Goal: Task Accomplishment & Management: Use online tool/utility

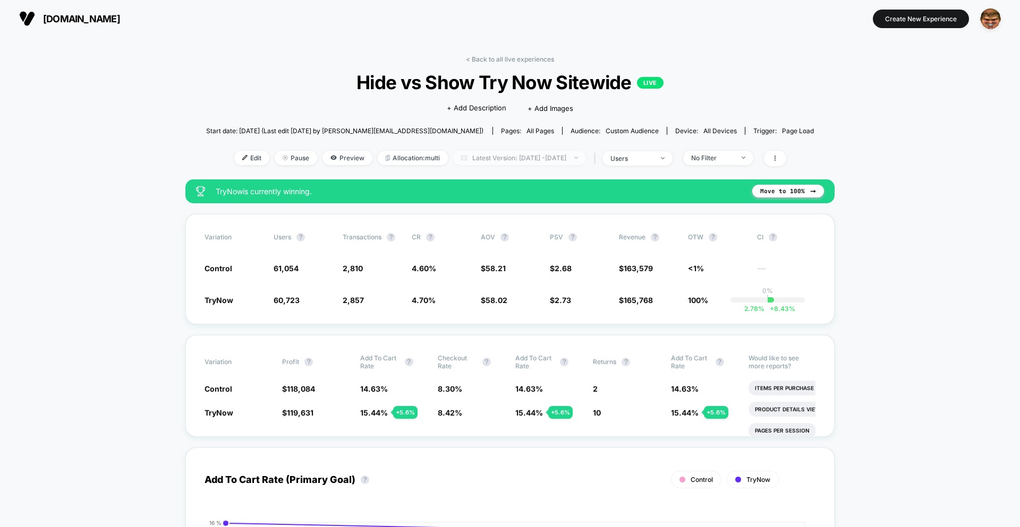
click at [533, 157] on span "Latest Version: [DATE] - [DATE]" at bounding box center [519, 158] width 133 height 14
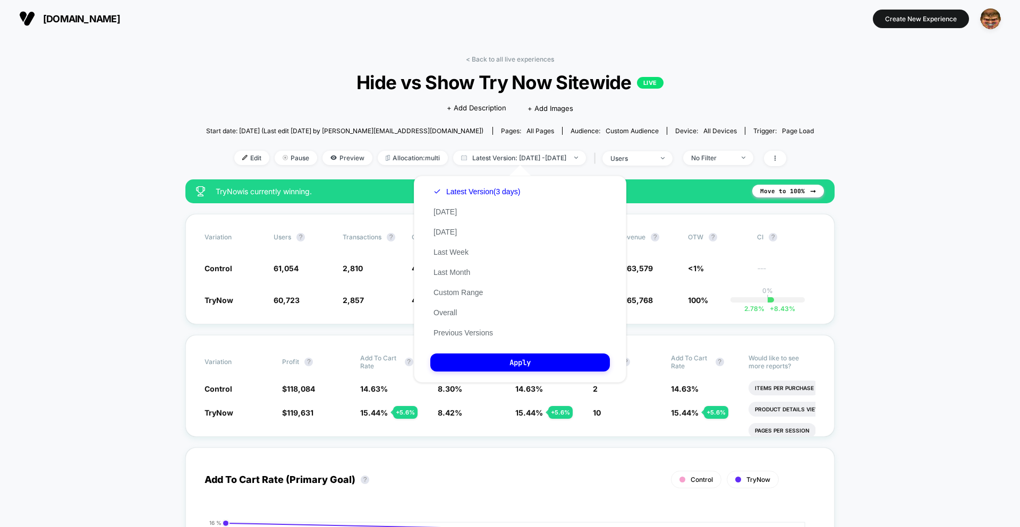
click at [476, 330] on button "Previous Versions" at bounding box center [463, 333] width 66 height 10
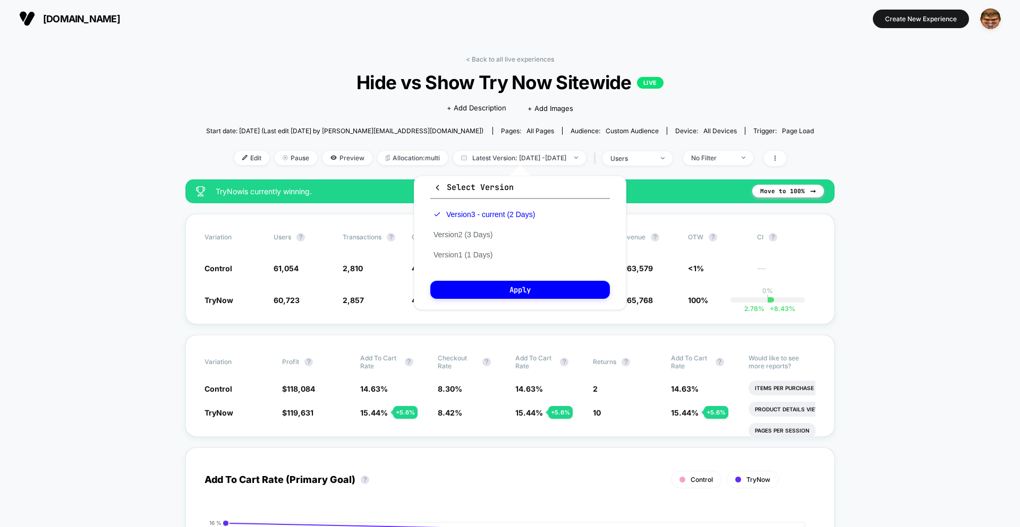
drag, startPoint x: 487, startPoint y: 233, endPoint x: 488, endPoint y: 261, distance: 28.2
click at [487, 233] on button "Version 2 (3 Days)" at bounding box center [462, 235] width 65 height 10
click at [495, 286] on button "Apply" at bounding box center [520, 290] width 180 height 18
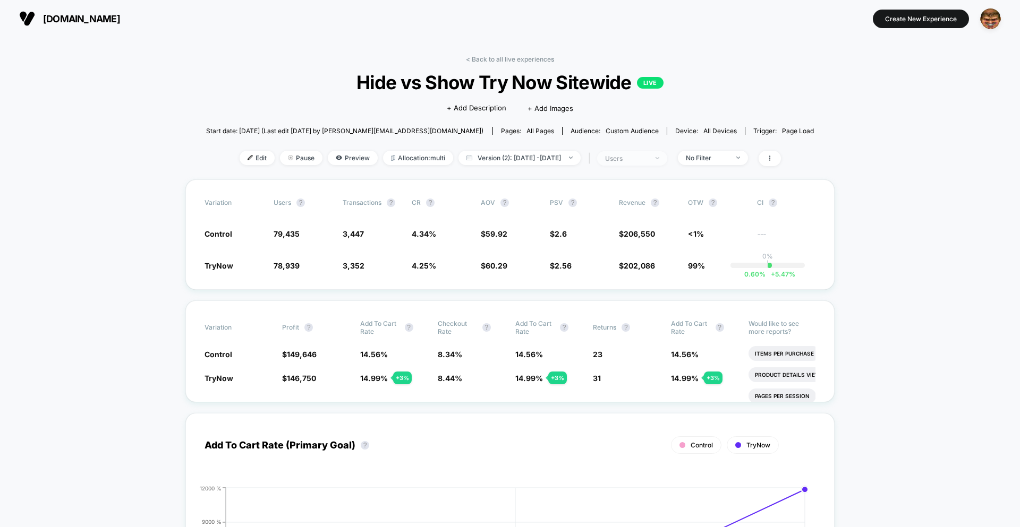
click at [651, 164] on span "users" at bounding box center [632, 158] width 70 height 14
click at [625, 197] on span "Sessions" at bounding box center [610, 198] width 30 height 9
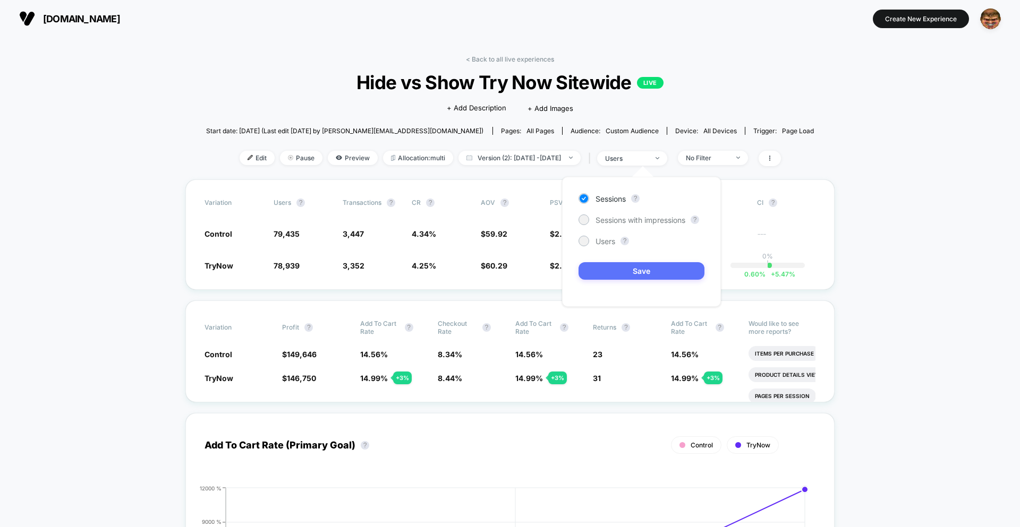
click at [604, 274] on button "Save" at bounding box center [641, 271] width 126 height 18
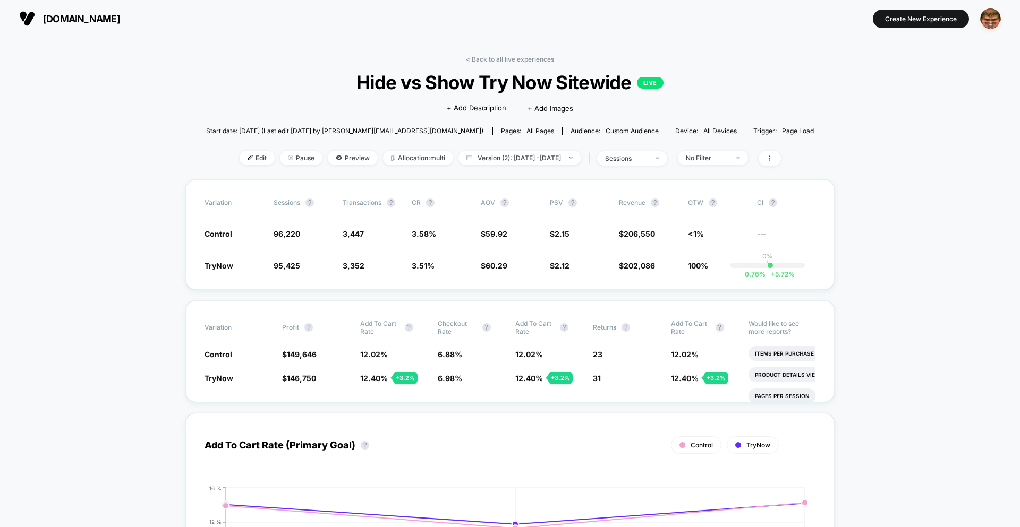
click at [633, 144] on div "< Back to all live experiences Hide vs Show Try Now Sitewide LIVE Click to edit…" at bounding box center [510, 117] width 608 height 124
click at [639, 155] on div "sessions" at bounding box center [626, 159] width 42 height 8
click at [615, 225] on div "Sessions ? Sessions with impressions ? Users ? Save" at bounding box center [641, 242] width 159 height 130
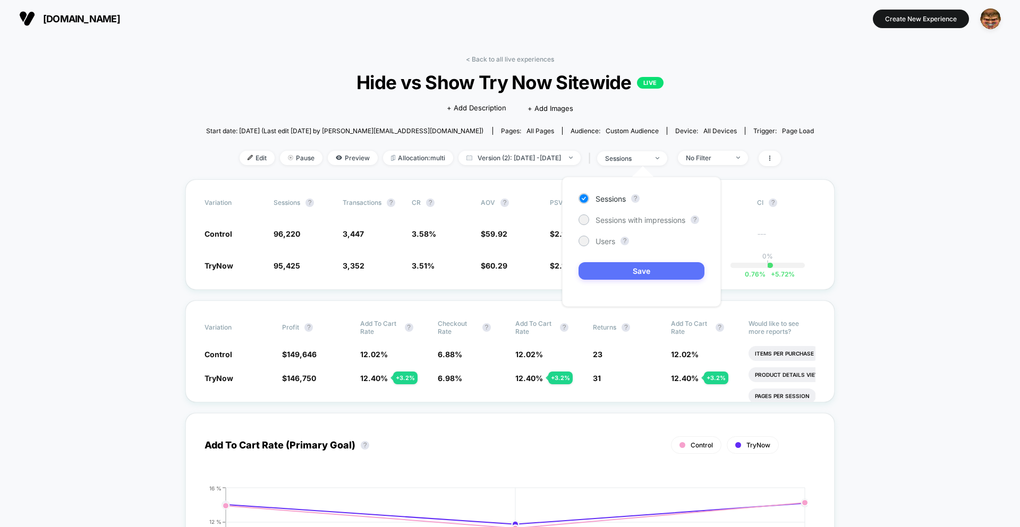
click at [621, 268] on button "Save" at bounding box center [641, 271] width 126 height 18
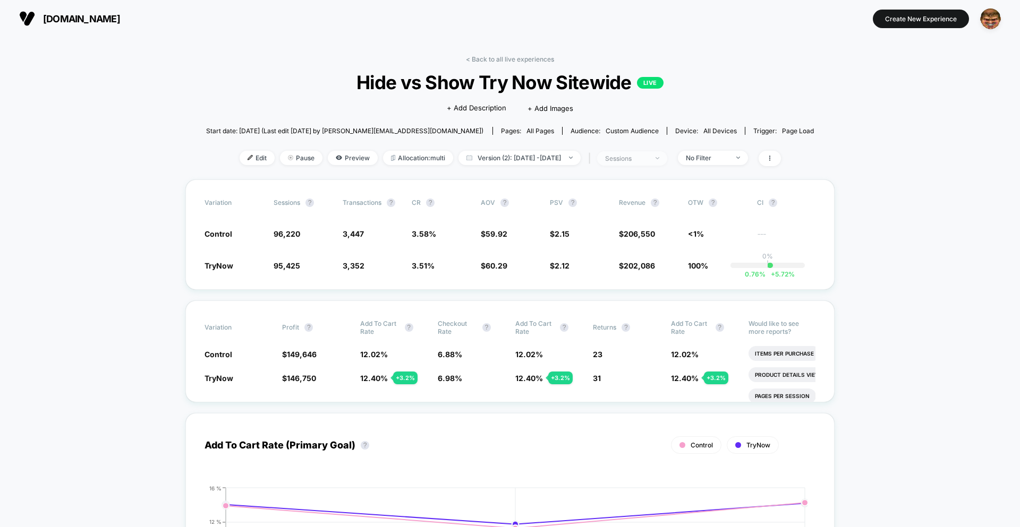
drag, startPoint x: 653, startPoint y: 151, endPoint x: 650, endPoint y: 162, distance: 11.1
click at [653, 152] on span "sessions" at bounding box center [632, 158] width 70 height 14
click at [616, 217] on span "Sessions with impressions" at bounding box center [640, 220] width 90 height 9
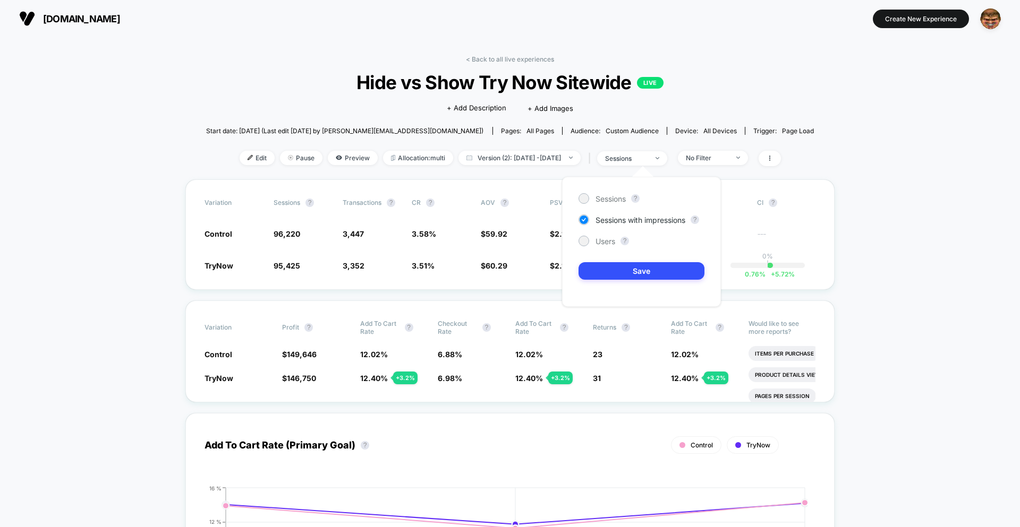
drag, startPoint x: 618, startPoint y: 268, endPoint x: 611, endPoint y: 248, distance: 21.0
click at [618, 268] on button "Save" at bounding box center [641, 271] width 126 height 18
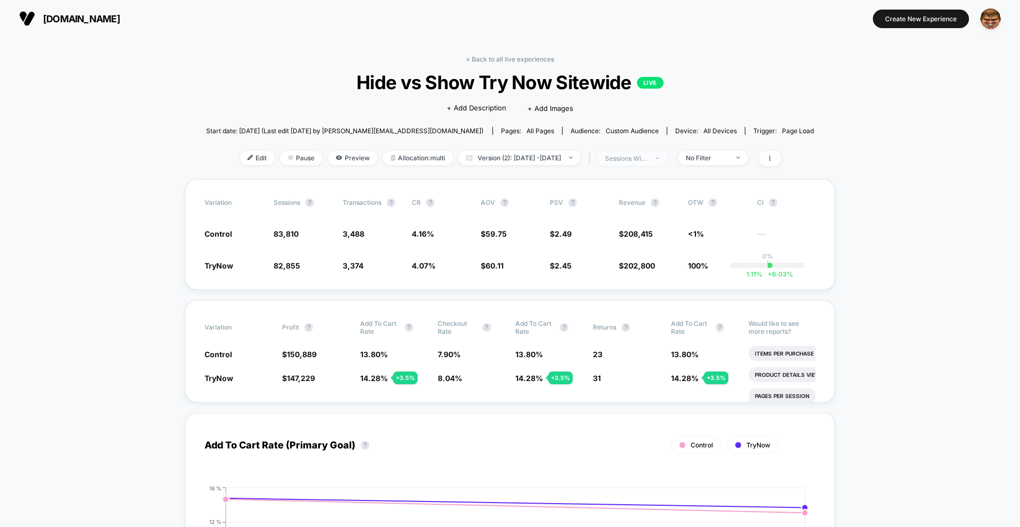
click at [636, 161] on div "sessions with impression" at bounding box center [626, 159] width 42 height 8
click at [610, 195] on span "Sessions" at bounding box center [610, 198] width 30 height 9
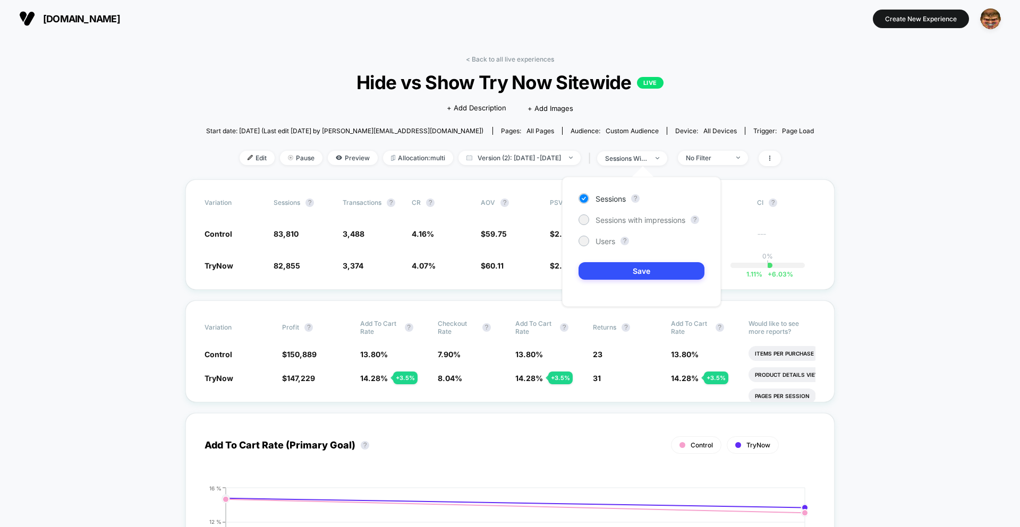
drag, startPoint x: 606, startPoint y: 244, endPoint x: 608, endPoint y: 255, distance: 11.9
click at [606, 244] on span "Users" at bounding box center [605, 241] width 20 height 9
click at [612, 273] on button "Save" at bounding box center [641, 271] width 126 height 18
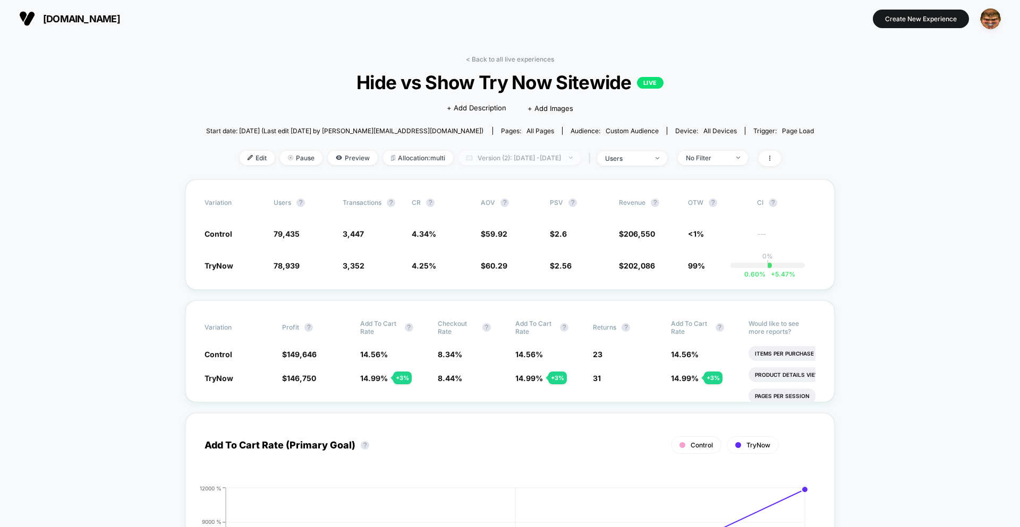
click at [494, 160] on span "Version (2): [DATE] - [DATE]" at bounding box center [519, 158] width 122 height 14
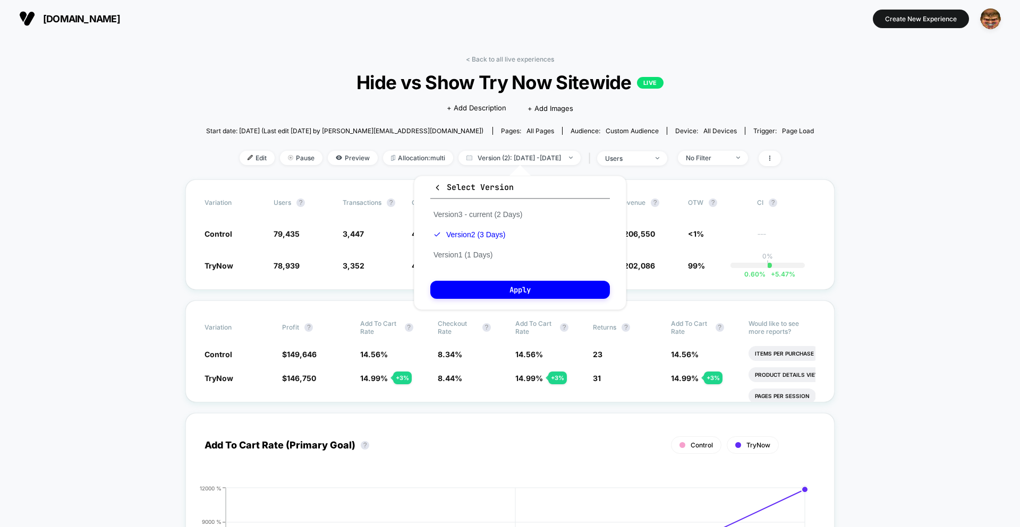
scroll to position [1, 0]
click at [509, 298] on div "Select Version Version 3 - current (2 Days) Version 2 (3 Days) Version 1 (1 Day…" at bounding box center [520, 242] width 212 height 134
click at [511, 290] on button "Apply" at bounding box center [520, 289] width 180 height 18
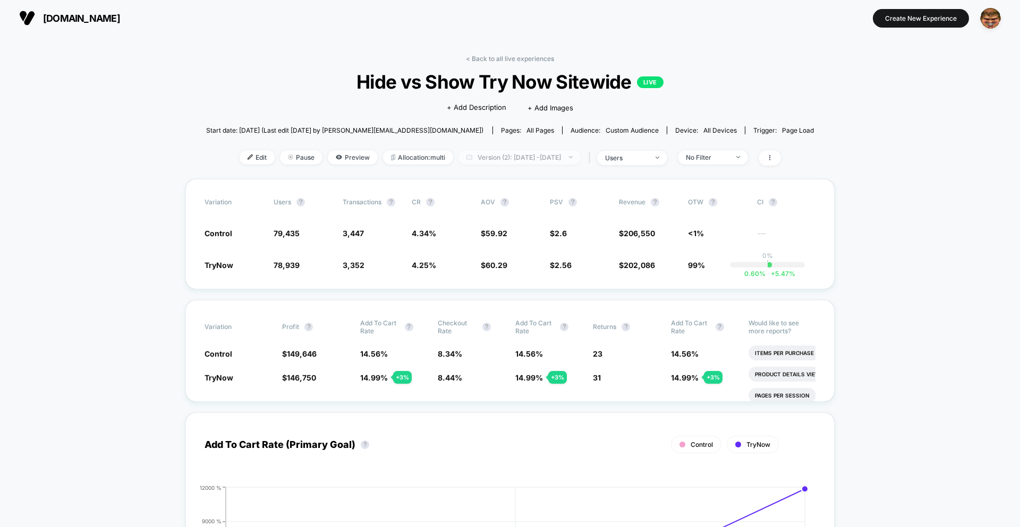
click at [519, 163] on span "Version (2): [DATE] - [DATE]" at bounding box center [519, 157] width 122 height 14
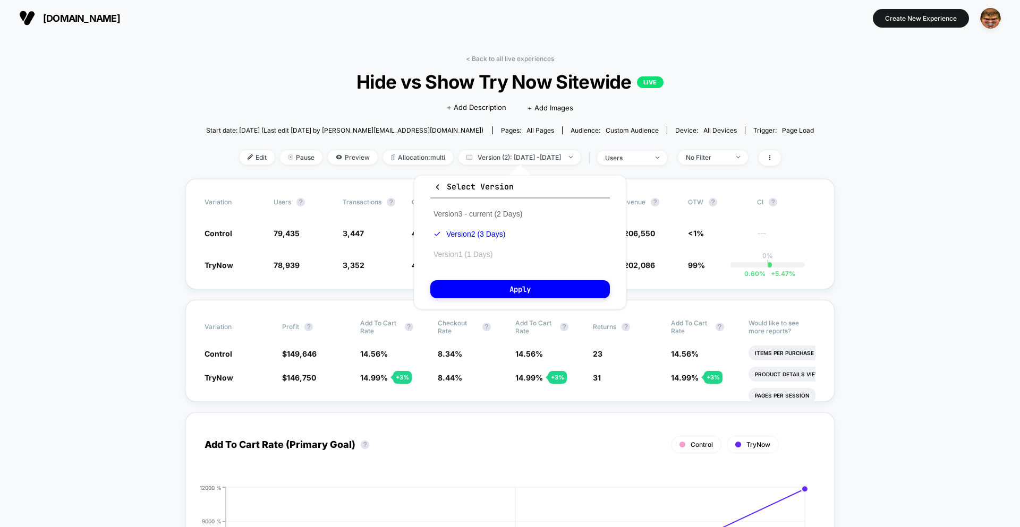
click at [464, 258] on button "Version 1 (1 Days)" at bounding box center [462, 255] width 65 height 10
click at [476, 297] on button "Apply" at bounding box center [520, 289] width 180 height 18
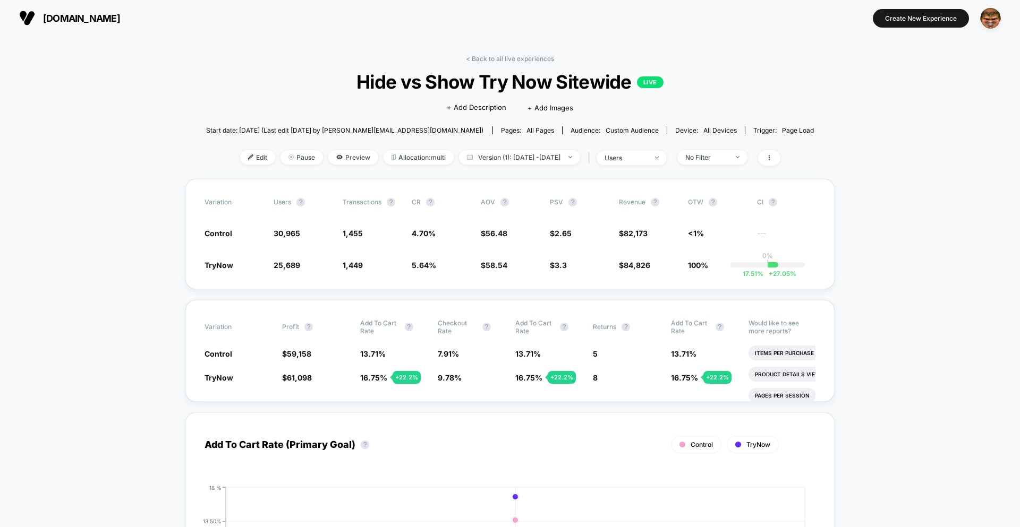
click at [541, 166] on div "< Back to all live experiences Hide vs Show Try Now Sitewide LIVE Click to edit…" at bounding box center [510, 117] width 608 height 124
click at [534, 160] on span "Version (1): [DATE] - [DATE]" at bounding box center [519, 157] width 121 height 14
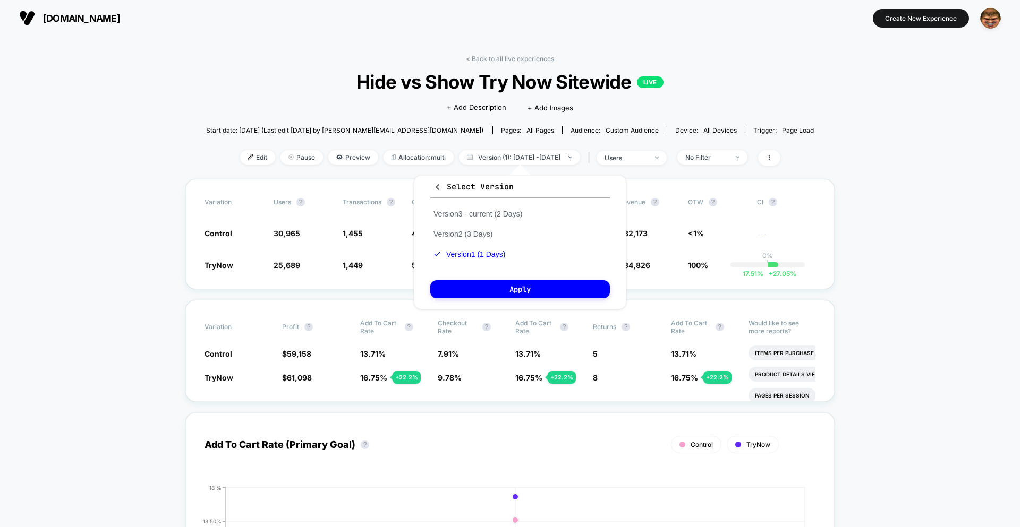
click at [469, 239] on div "Version 3 - current (2 Days) Version 2 (3 Days) Version 1 (1 Days)" at bounding box center [477, 234] width 95 height 61
drag, startPoint x: 477, startPoint y: 233, endPoint x: 485, endPoint y: 259, distance: 27.6
click at [477, 235] on button "Version 2 (3 Days)" at bounding box center [462, 234] width 65 height 10
click at [492, 280] on button "Apply" at bounding box center [520, 289] width 180 height 18
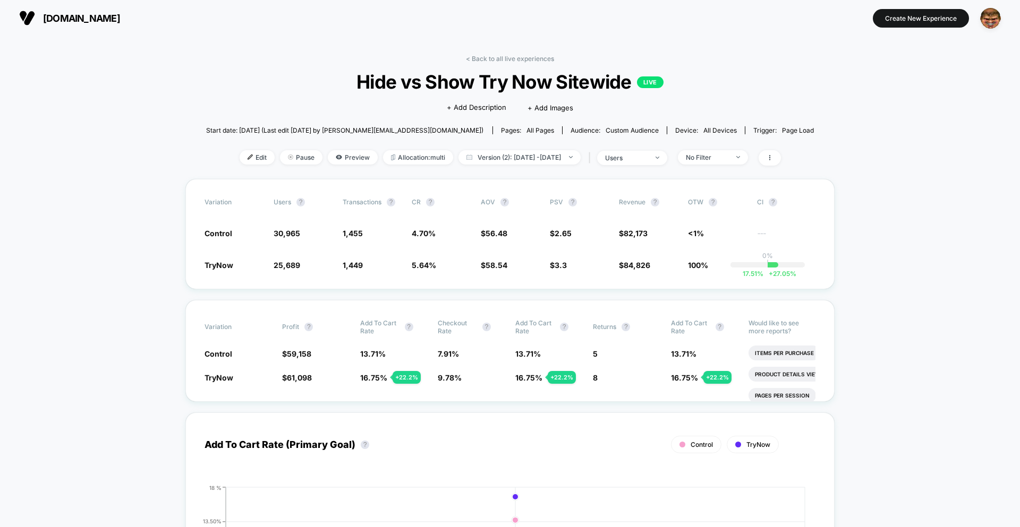
click at [495, 171] on div "< Back to all live experiences Hide vs Show Try Now Sitewide LIVE Click to edit…" at bounding box center [510, 117] width 608 height 124
click at [496, 162] on span "Version (2): [DATE] - [DATE]" at bounding box center [519, 157] width 122 height 14
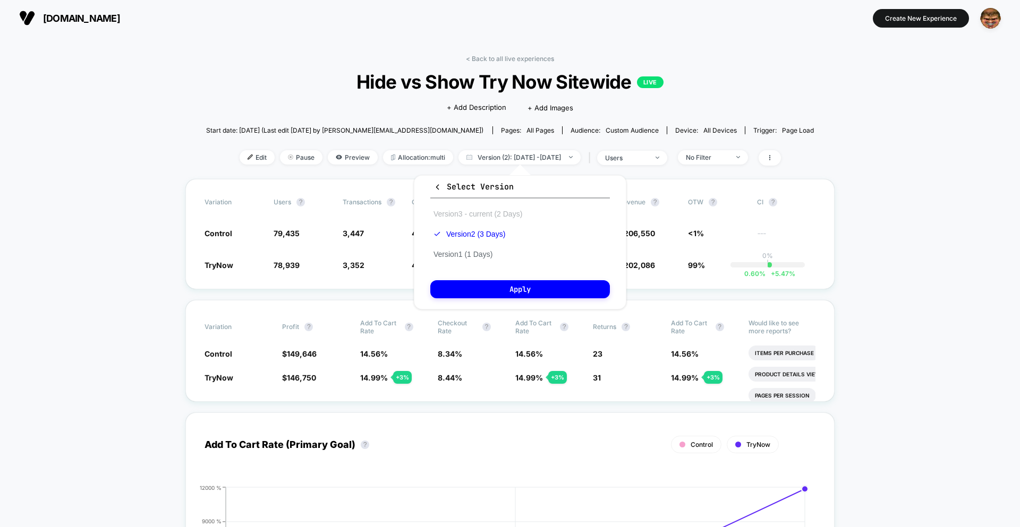
drag, startPoint x: 473, startPoint y: 211, endPoint x: 474, endPoint y: 252, distance: 40.9
click at [473, 212] on button "Version 3 - current (2 Days)" at bounding box center [477, 214] width 95 height 10
click at [485, 283] on button "Apply" at bounding box center [520, 289] width 180 height 18
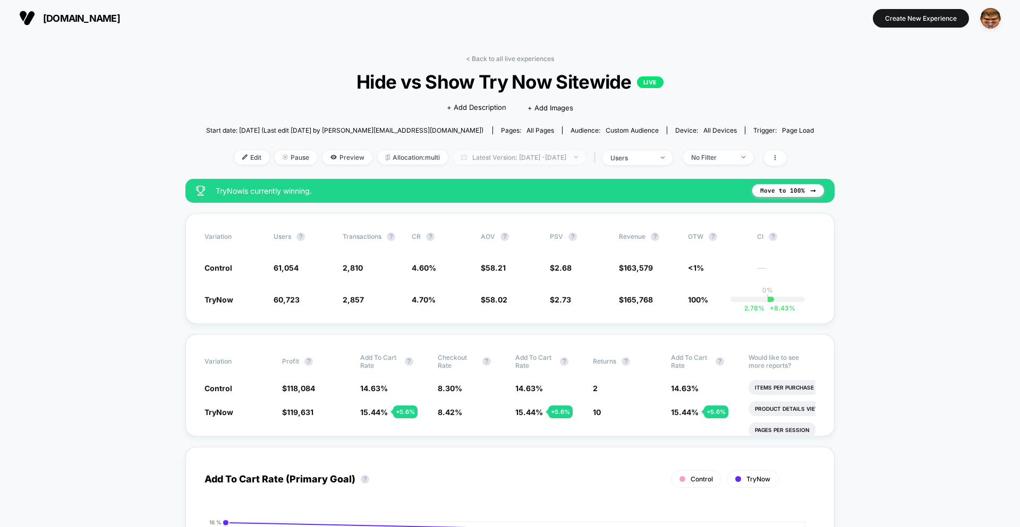
click at [499, 161] on span "Latest Version: [DATE] - [DATE]" at bounding box center [519, 157] width 133 height 14
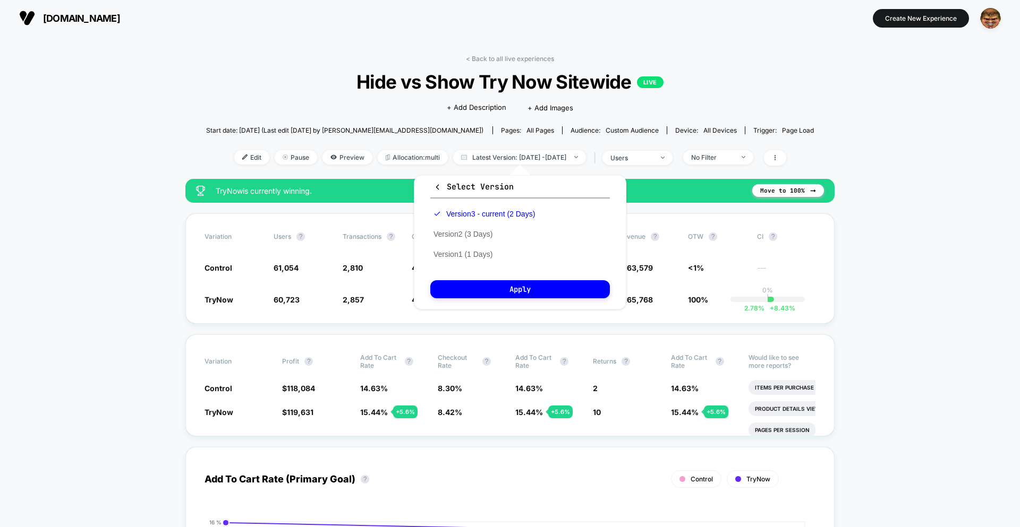
click at [445, 181] on button "Select Version" at bounding box center [520, 190] width 180 height 18
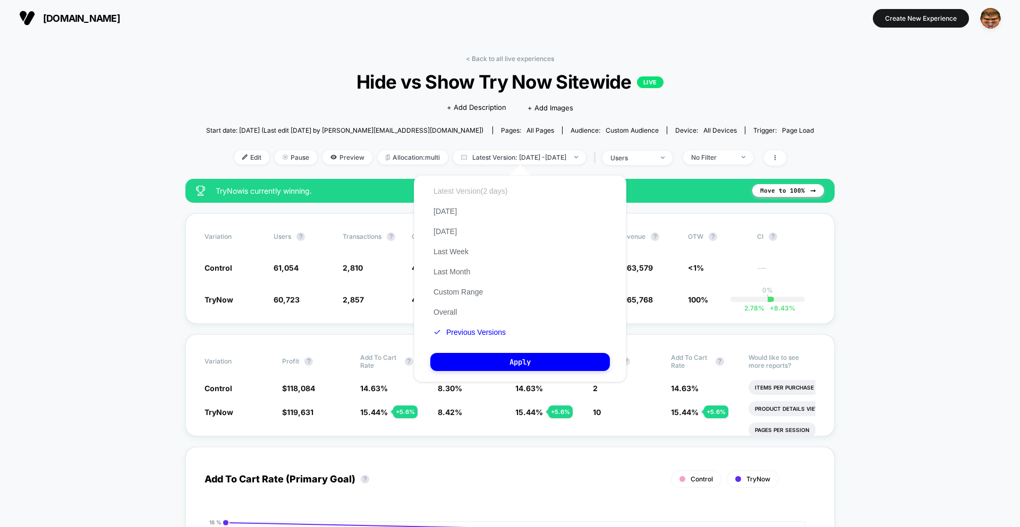
click at [449, 190] on button "Latest Version (2 days)" at bounding box center [470, 191] width 80 height 10
click at [461, 293] on button "Custom Range" at bounding box center [458, 292] width 56 height 10
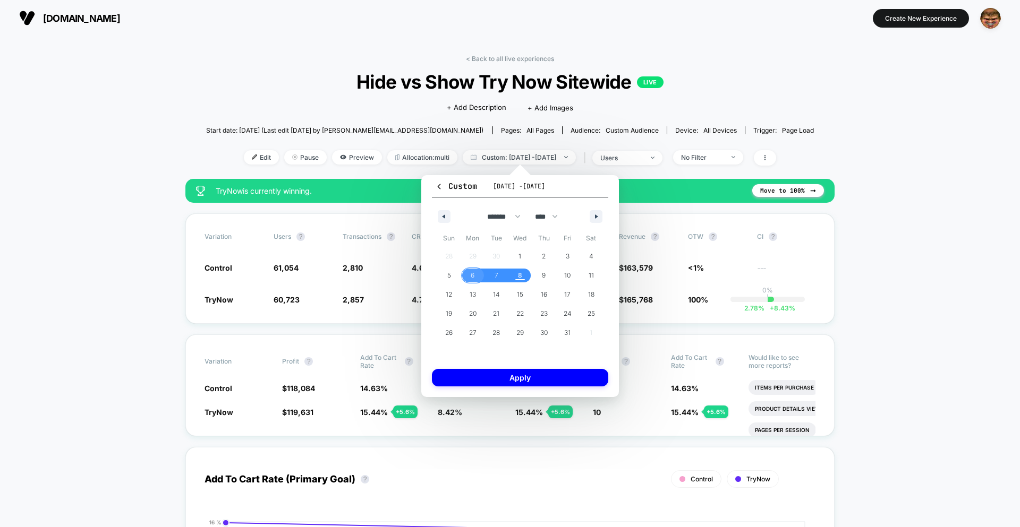
click at [465, 276] on span "6" at bounding box center [473, 276] width 24 height 14
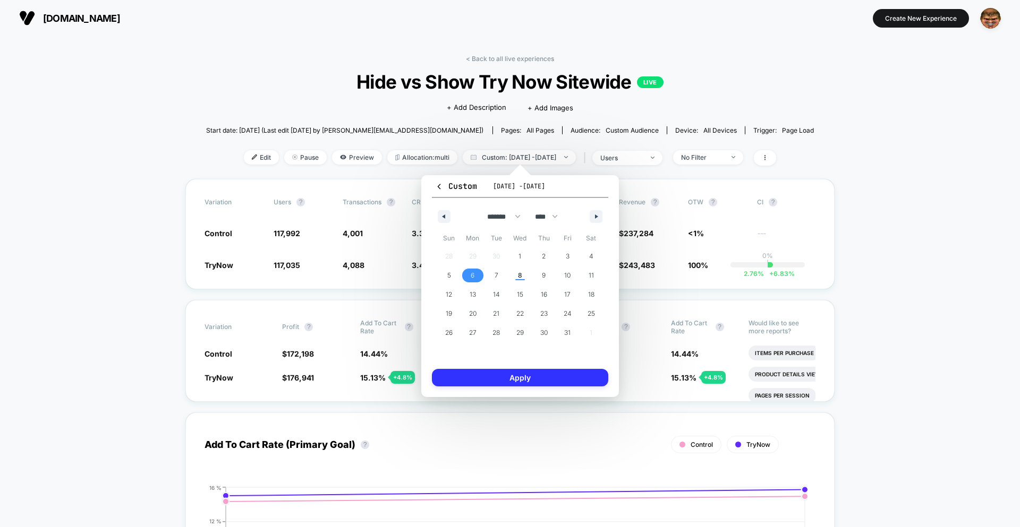
click at [496, 377] on button "Apply" at bounding box center [520, 378] width 176 height 18
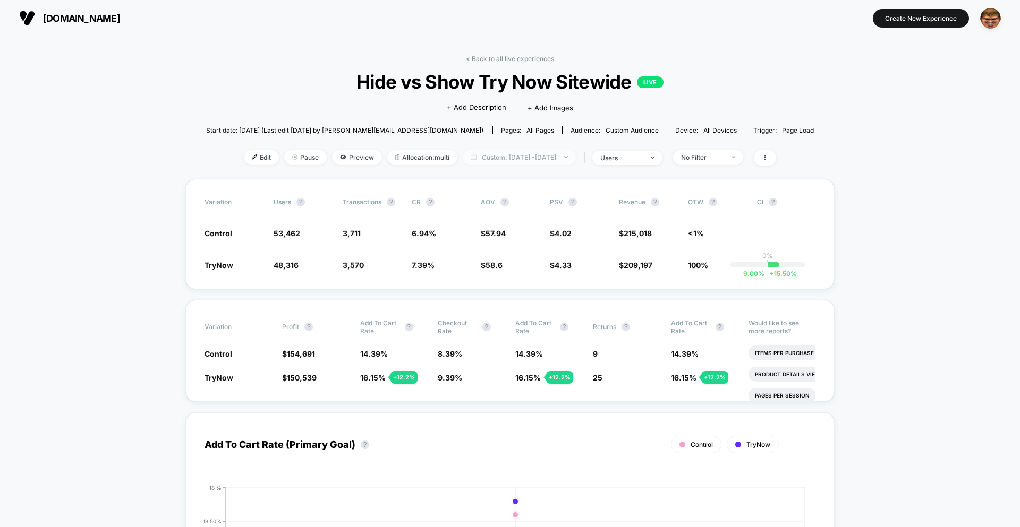
click at [498, 157] on span "Custom: [DATE] - [DATE]" at bounding box center [519, 157] width 113 height 14
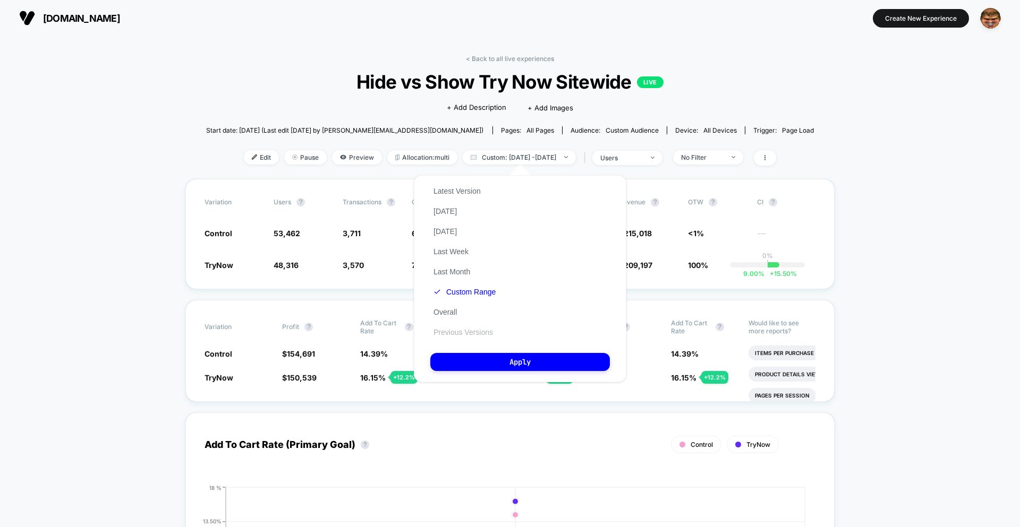
click at [475, 332] on button "Previous Versions" at bounding box center [463, 333] width 66 height 10
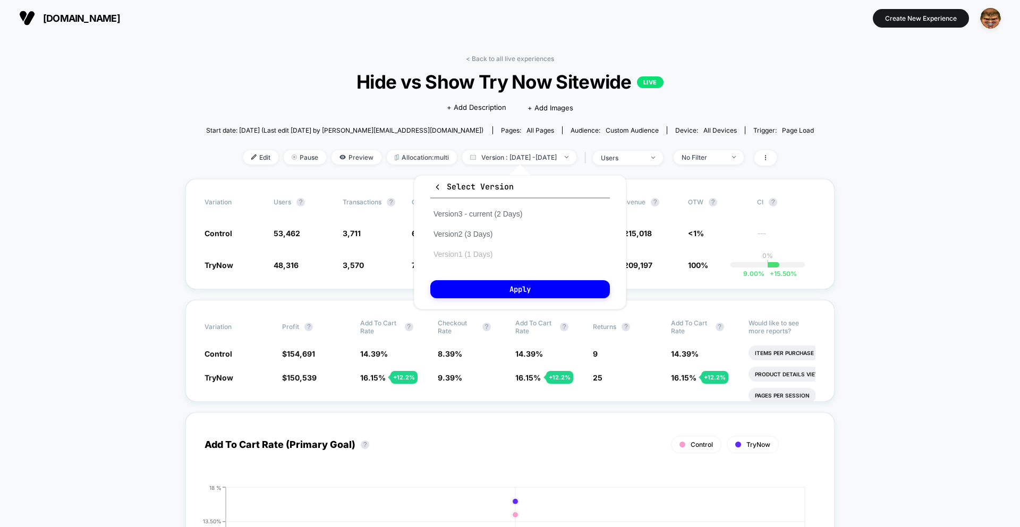
drag, startPoint x: 473, startPoint y: 211, endPoint x: 476, endPoint y: 255, distance: 43.6
click at [473, 211] on button "Version 3 - current (2 Days)" at bounding box center [477, 214] width 95 height 10
click at [487, 306] on div "Select Version Version 3 - current (2 Days) Version 2 (3 Days) Version 1 (1 Day…" at bounding box center [520, 242] width 212 height 134
click at [487, 290] on button "Apply" at bounding box center [520, 289] width 180 height 18
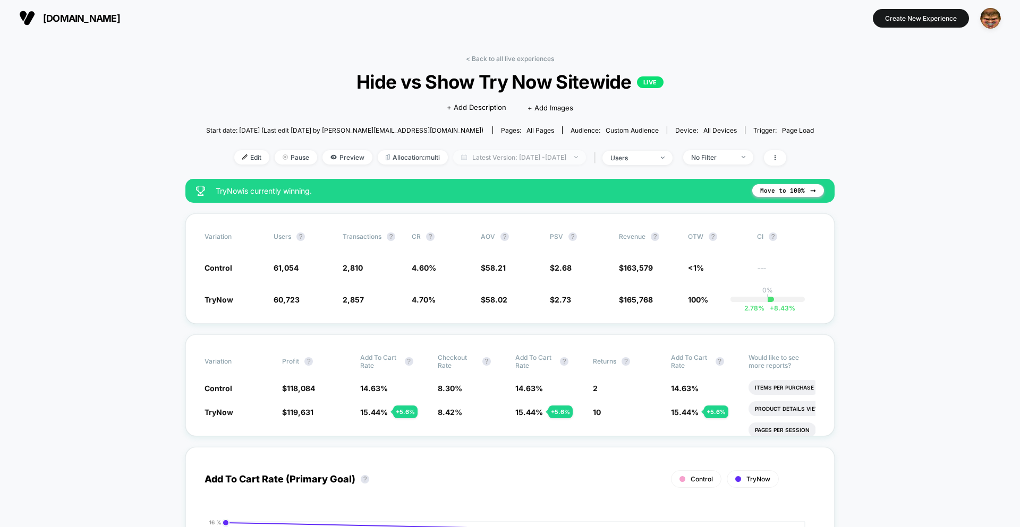
click at [499, 163] on span "Latest Version: [DATE] - [DATE]" at bounding box center [519, 157] width 133 height 14
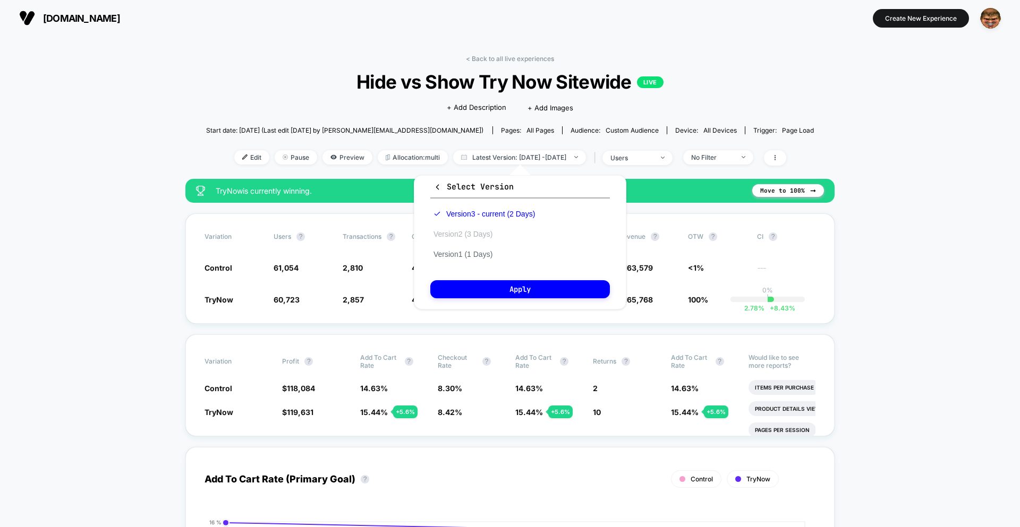
click at [473, 233] on button "Version 2 (3 Days)" at bounding box center [462, 234] width 65 height 10
click at [480, 288] on button "Apply" at bounding box center [520, 289] width 180 height 18
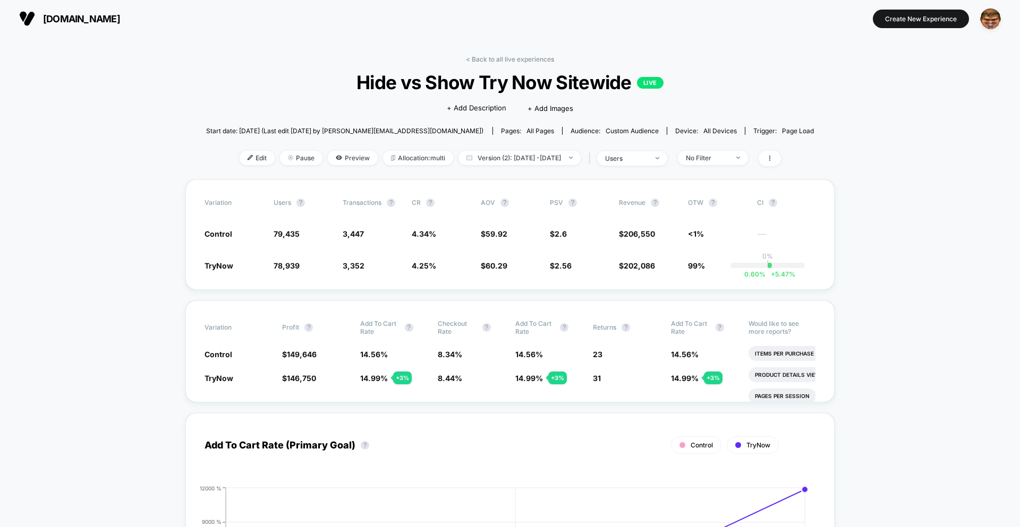
scroll to position [1, 0]
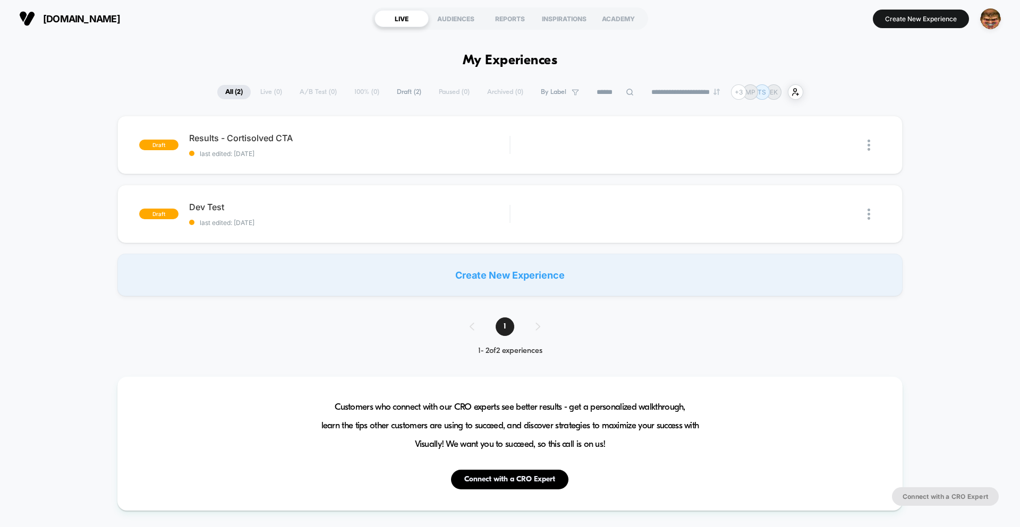
click at [903, 20] on button "Create New Experience" at bounding box center [921, 19] width 96 height 19
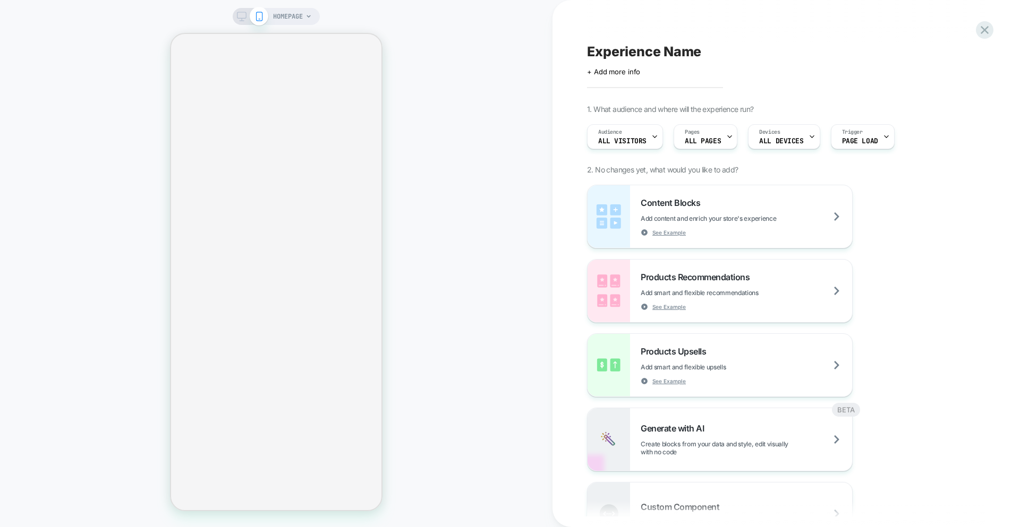
click at [283, 14] on span "HOMEPAGE" at bounding box center [288, 16] width 30 height 17
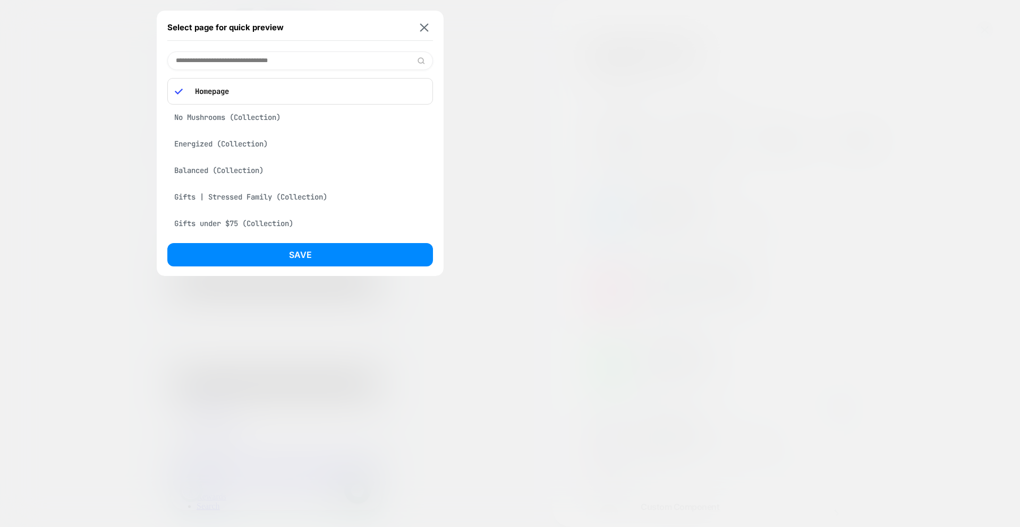
click at [261, 121] on div "No Mushrooms (Collection)" at bounding box center [300, 117] width 266 height 20
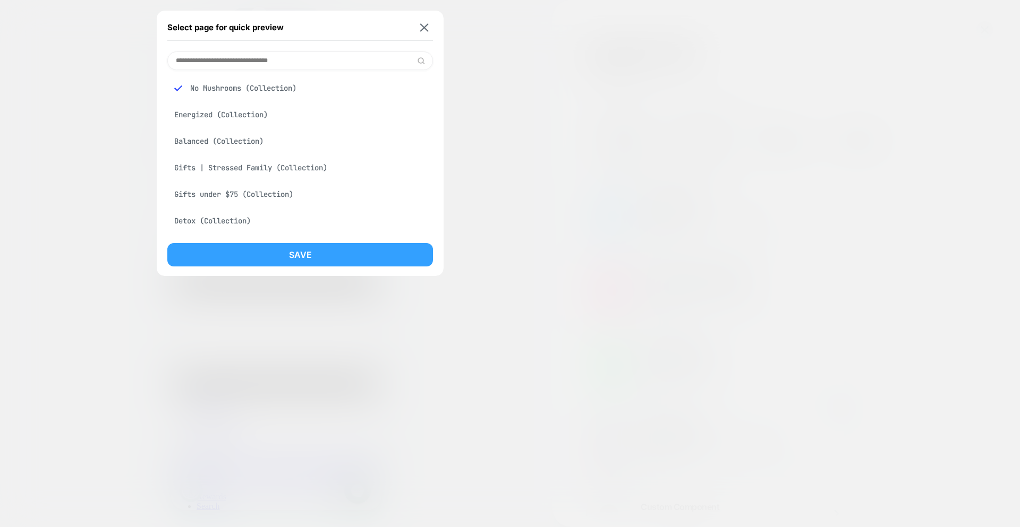
click at [293, 252] on button "Save" at bounding box center [300, 254] width 266 height 23
